Goal: Check status: Check status

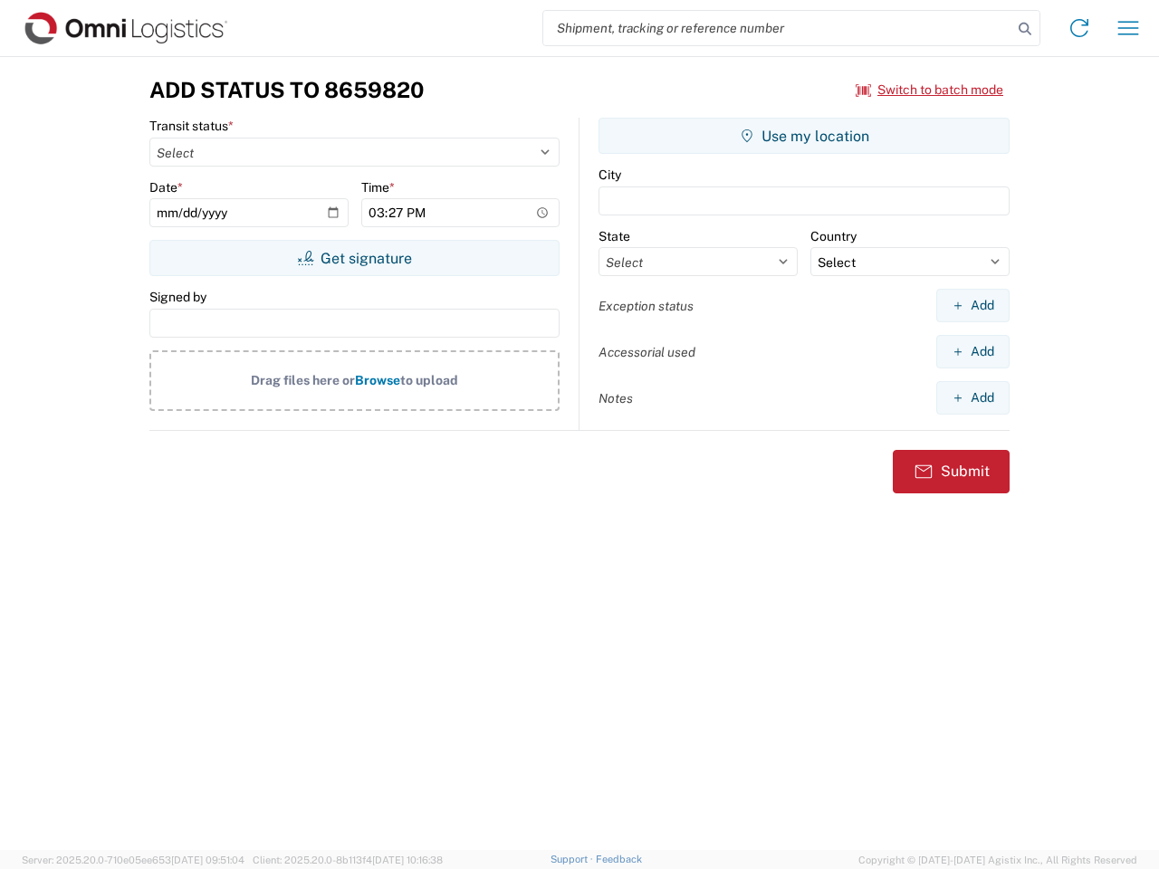
click at [778, 28] on input "search" at bounding box center [777, 28] width 469 height 34
click at [1025, 29] on icon at bounding box center [1024, 28] width 25 height 25
click at [1079, 28] on icon at bounding box center [1078, 28] width 29 height 29
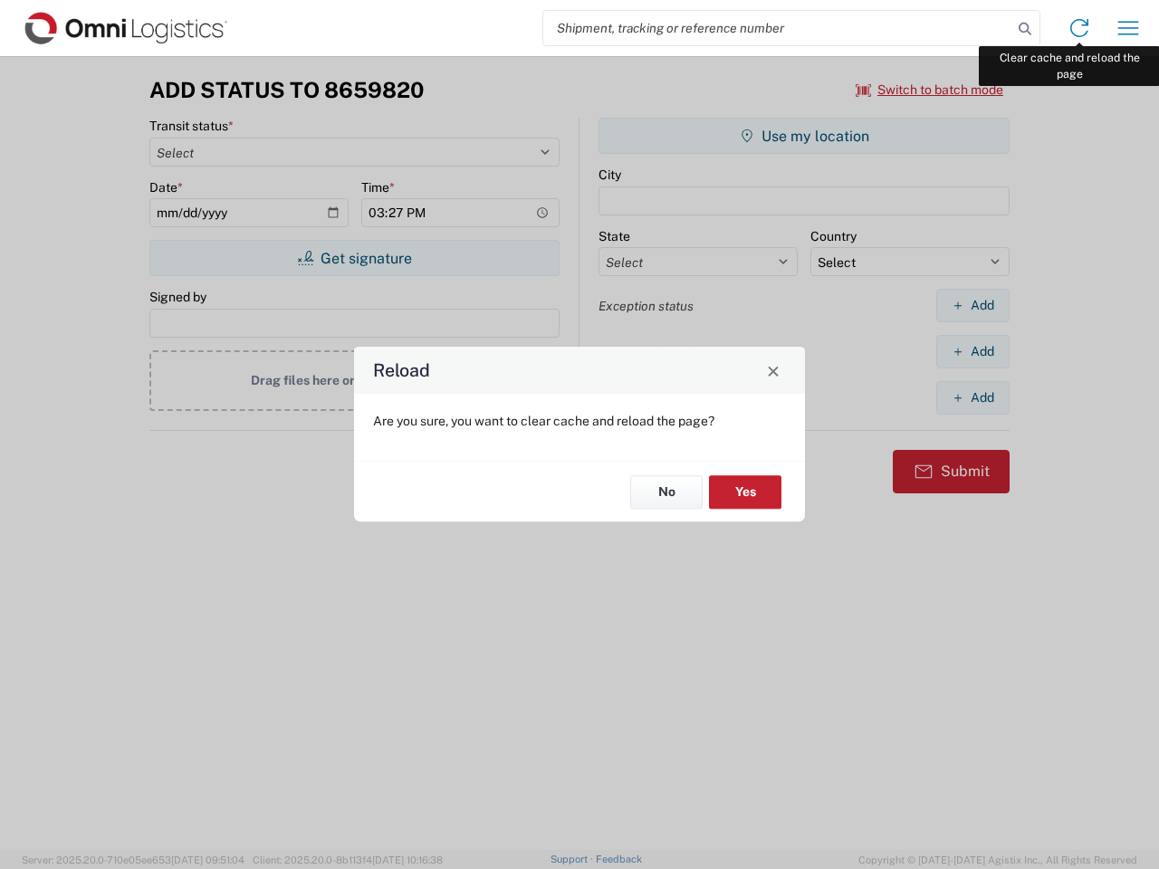
click at [1128, 28] on div "Reload Are you sure, you want to clear cache and reload the page? No Yes" at bounding box center [579, 434] width 1159 height 869
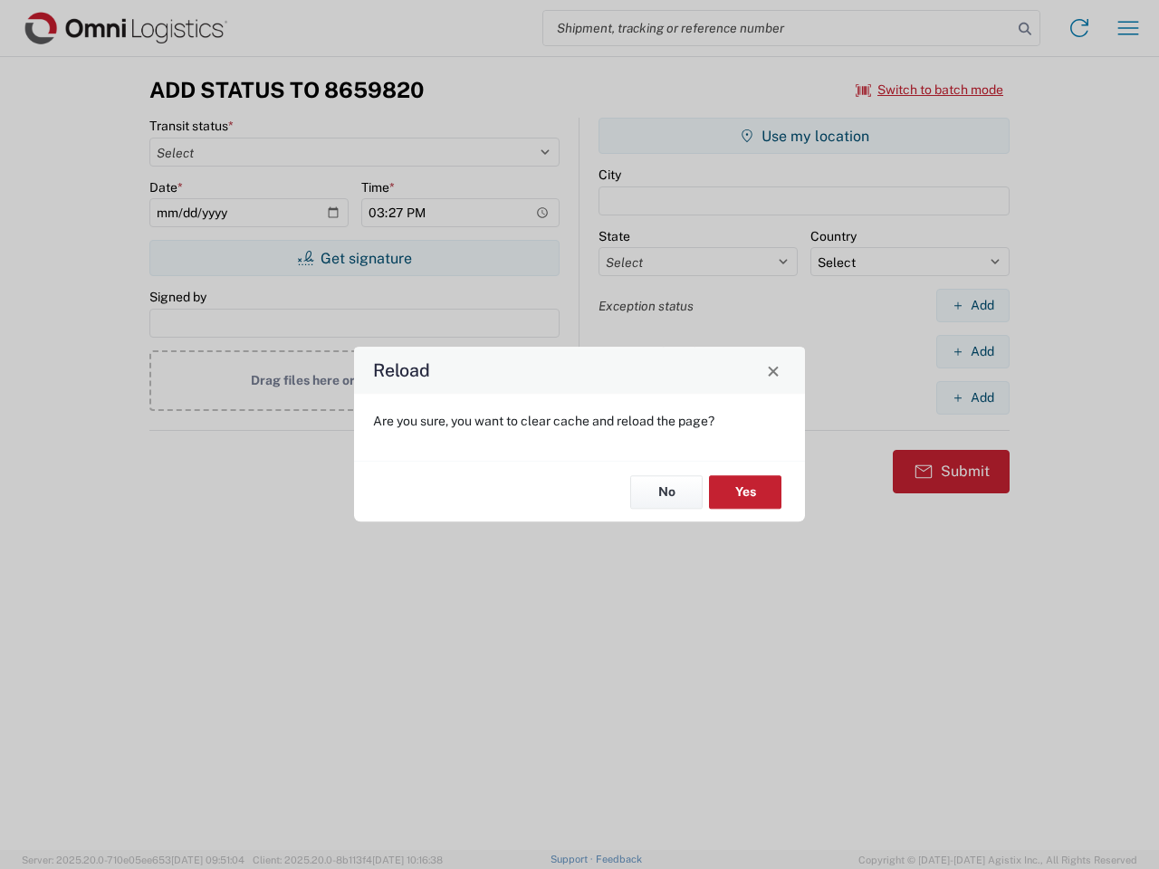
click at [930, 90] on div "Reload Are you sure, you want to clear cache and reload the page? No Yes" at bounding box center [579, 434] width 1159 height 869
click at [354, 258] on div "Reload Are you sure, you want to clear cache and reload the page? No Yes" at bounding box center [579, 434] width 1159 height 869
click at [804, 136] on div "Reload Are you sure, you want to clear cache and reload the page? No Yes" at bounding box center [579, 434] width 1159 height 869
click at [972, 305] on div "Reload Are you sure, you want to clear cache and reload the page? No Yes" at bounding box center [579, 434] width 1159 height 869
click at [972, 351] on div "Reload Are you sure, you want to clear cache and reload the page? No Yes" at bounding box center [579, 434] width 1159 height 869
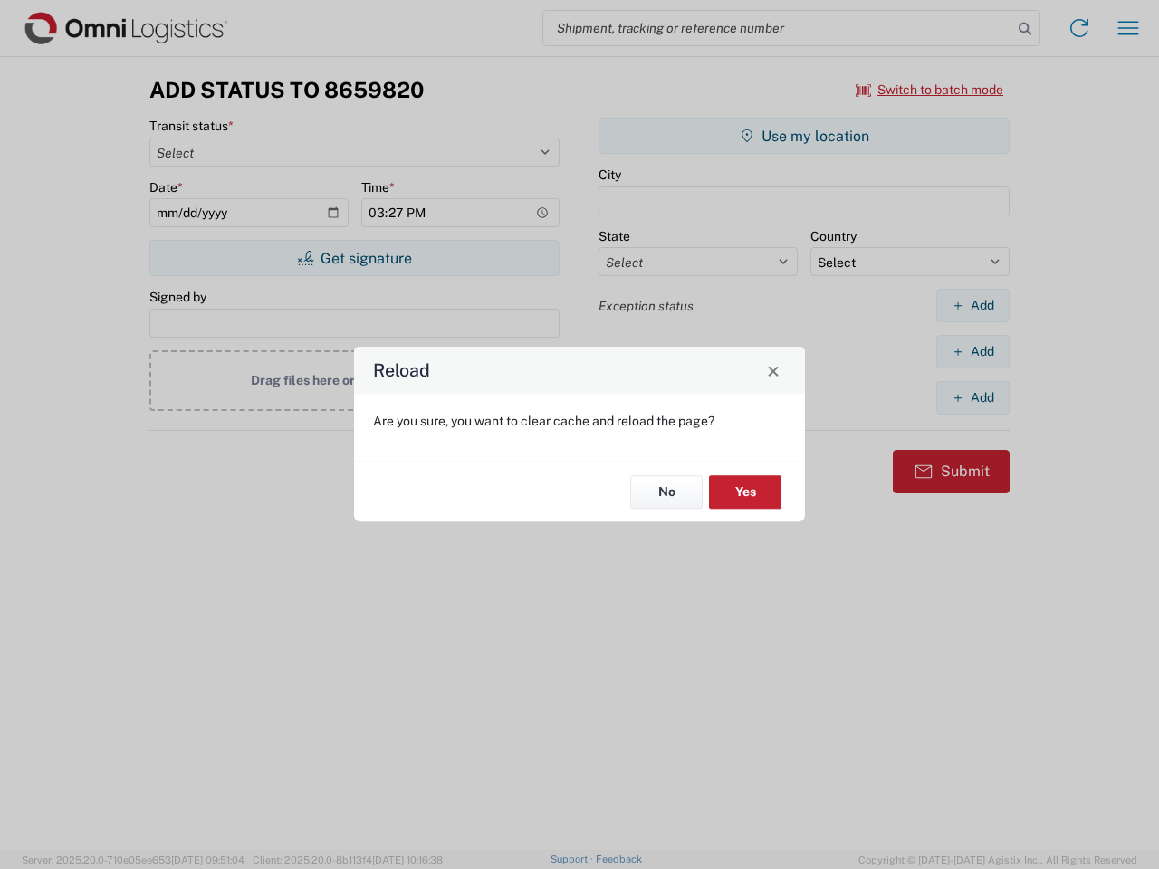
click at [972, 397] on div "Reload Are you sure, you want to clear cache and reload the page? No Yes" at bounding box center [579, 434] width 1159 height 869
